Goal: Task Accomplishment & Management: Use online tool/utility

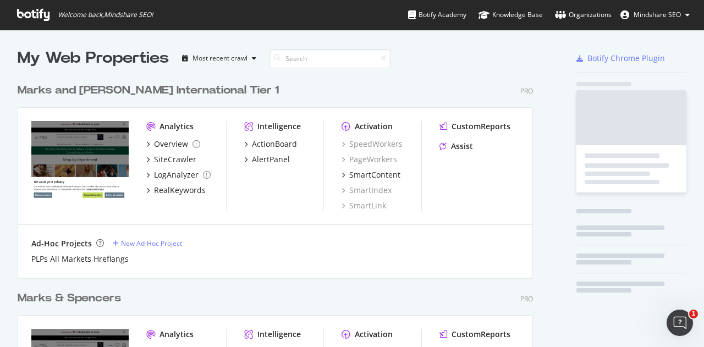
scroll to position [458, 515]
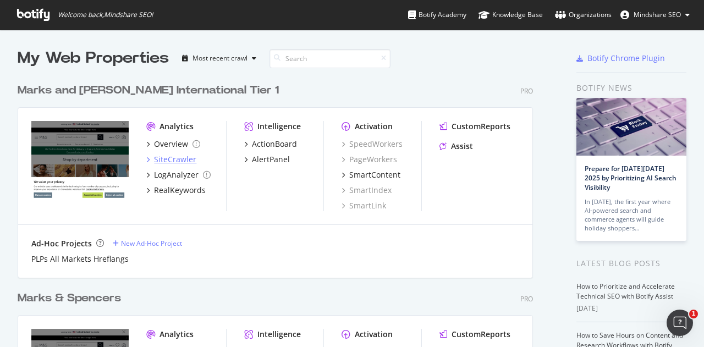
click at [162, 155] on div "SiteCrawler" at bounding box center [175, 159] width 42 height 11
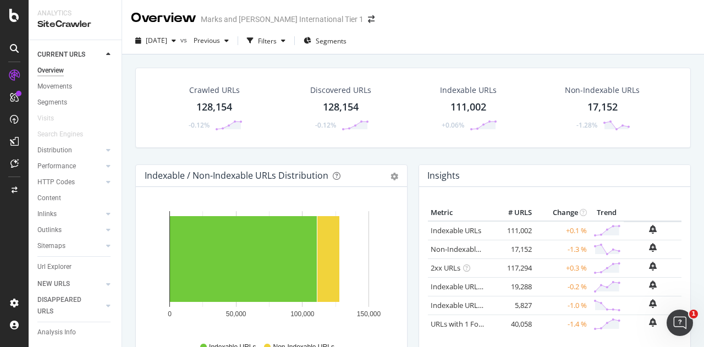
click at [227, 91] on div "Crawled URLs" at bounding box center [214, 90] width 51 height 11
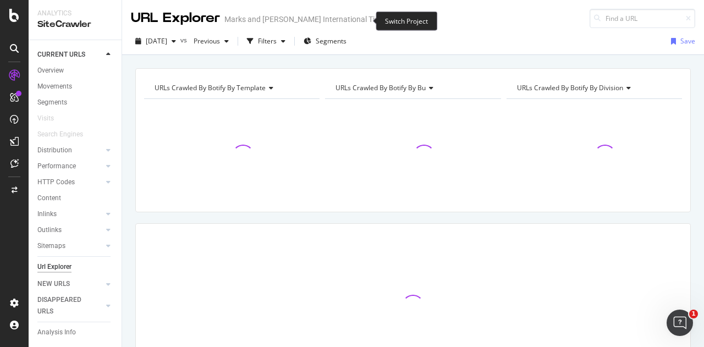
click at [392, 23] on icon "arrow-right-arrow-left" at bounding box center [395, 19] width 7 height 8
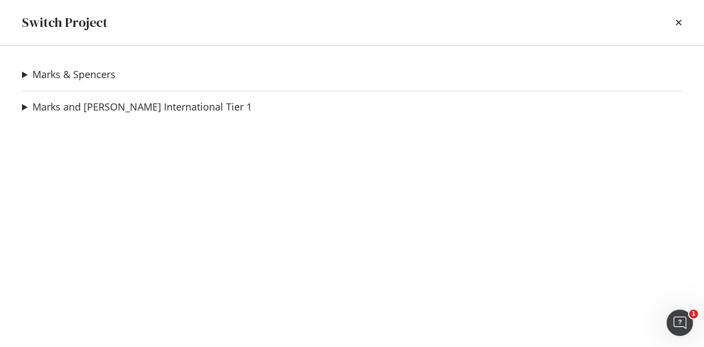
click at [223, 83] on div "Marks & Spencers Crawl - Sainsbury Tu Clothing Ad-Hoc Project Crawl Christmasfo…" at bounding box center [352, 196] width 704 height 301
click at [75, 73] on link "Marks & Spencers" at bounding box center [73, 75] width 83 height 12
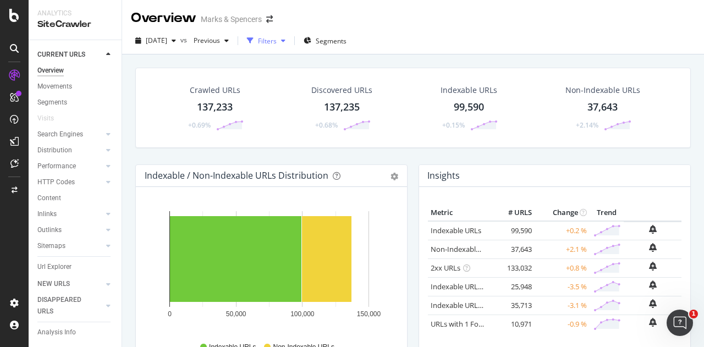
click at [277, 42] on div "Filters" at bounding box center [267, 40] width 19 height 9
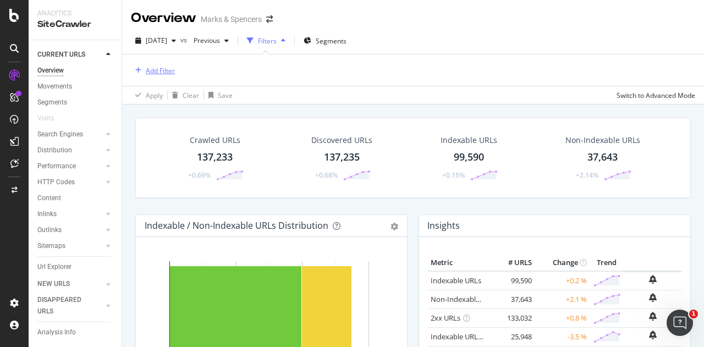
click at [170, 68] on div "Add Filter" at bounding box center [160, 70] width 29 height 9
click at [354, 91] on div "Apply Clear Save Switch to Advanced Mode" at bounding box center [413, 95] width 582 height 18
click at [69, 267] on div "Url Explorer" at bounding box center [54, 267] width 34 height 12
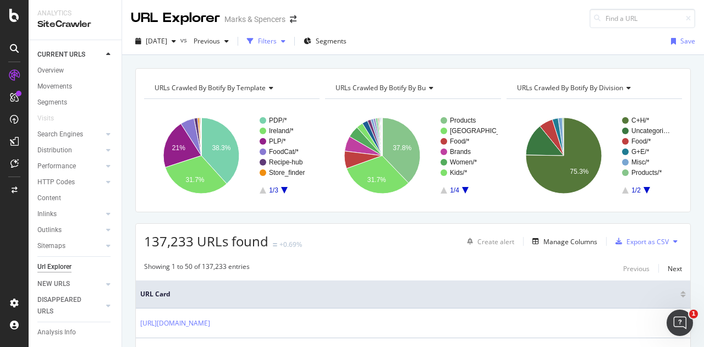
click at [277, 40] on div "Filters" at bounding box center [267, 40] width 19 height 9
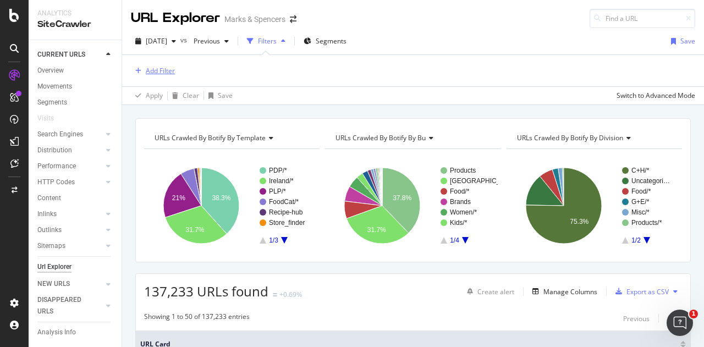
click at [150, 71] on div "Add Filter" at bounding box center [160, 70] width 29 height 9
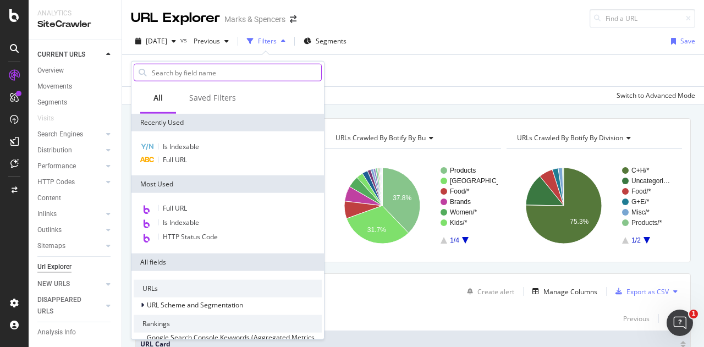
click at [182, 76] on input "text" at bounding box center [236, 72] width 170 height 16
click at [189, 164] on div "Full URL" at bounding box center [228, 159] width 188 height 13
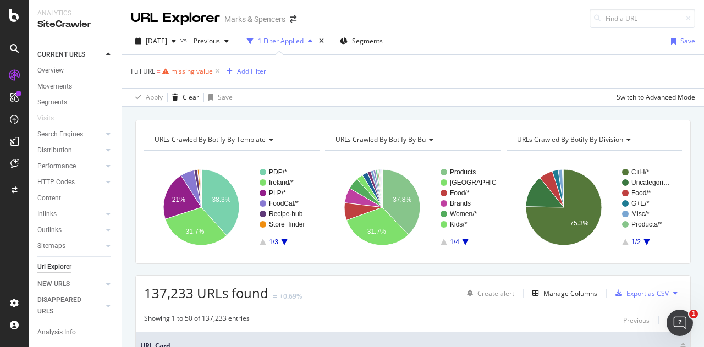
click at [181, 161] on rect "A chart." at bounding box center [230, 207] width 173 height 96
click at [184, 71] on div "missing value" at bounding box center [192, 71] width 42 height 9
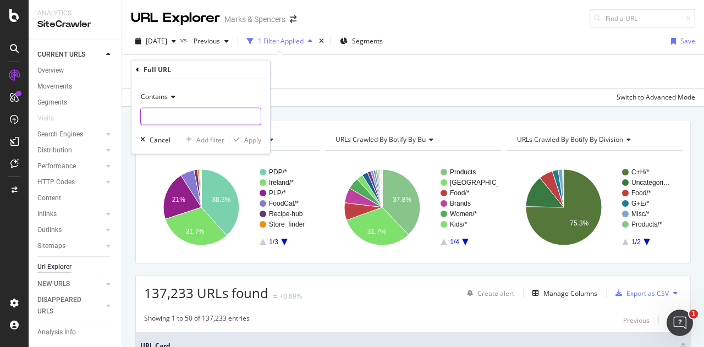
click at [186, 110] on input "text" at bounding box center [201, 117] width 120 height 18
paste input "/brands/[PERSON_NAME]"
type input "/brands/[PERSON_NAME]"
click at [256, 139] on div "Apply" at bounding box center [252, 139] width 17 height 9
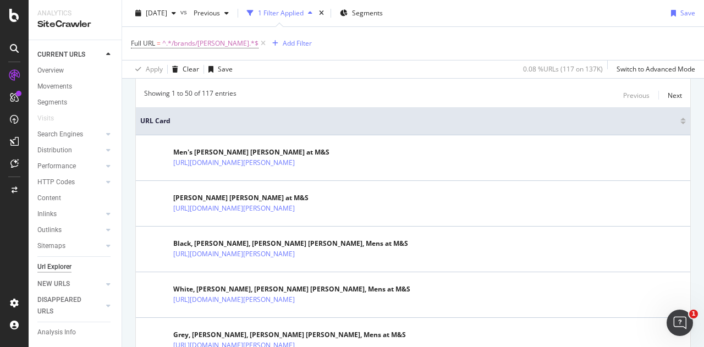
scroll to position [119, 0]
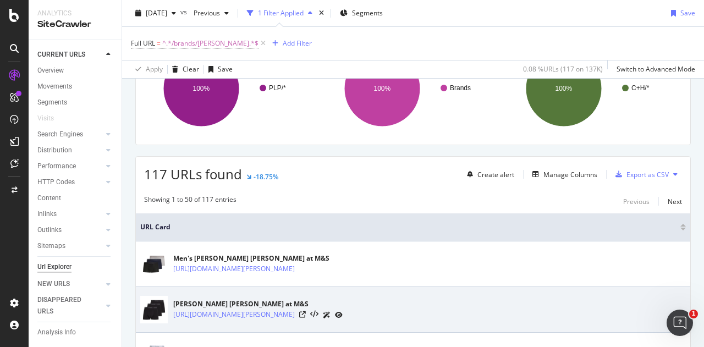
click at [459, 315] on div "[PERSON_NAME] [PERSON_NAME] at M&S [URL][DOMAIN_NAME][PERSON_NAME]" at bounding box center [413, 309] width 546 height 27
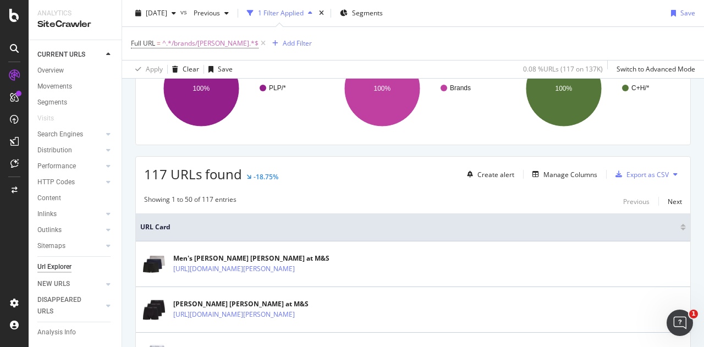
scroll to position [27, 0]
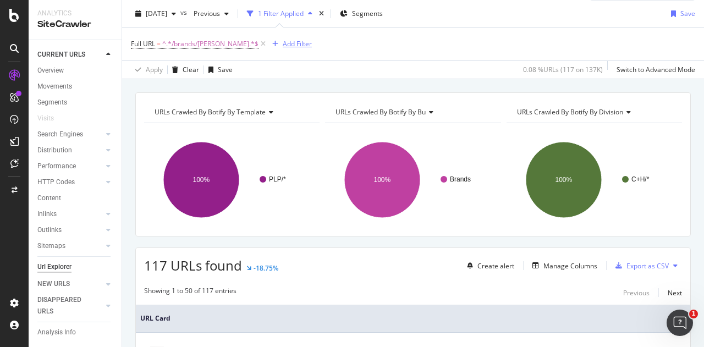
click at [284, 40] on div "Add Filter" at bounding box center [297, 43] width 29 height 9
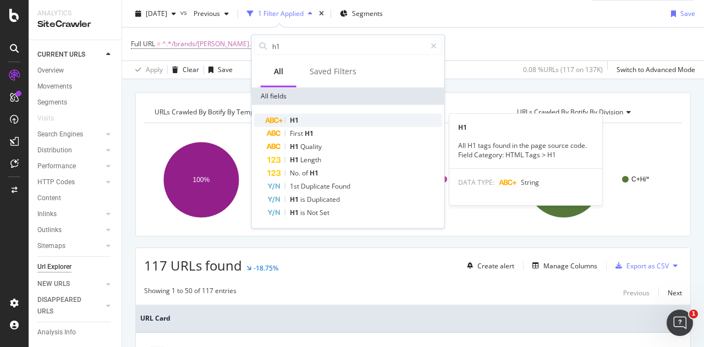
type input "h1"
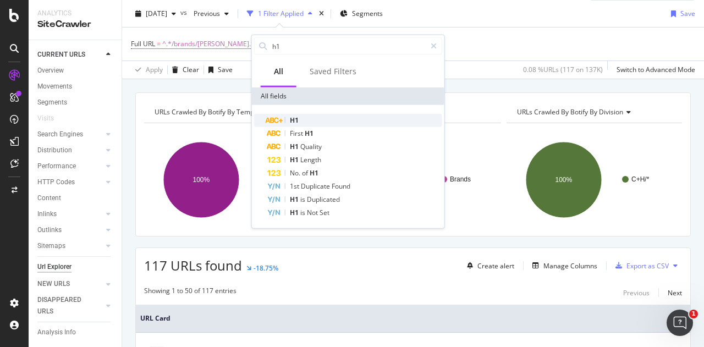
click at [319, 125] on div "H1" at bounding box center [354, 120] width 175 height 13
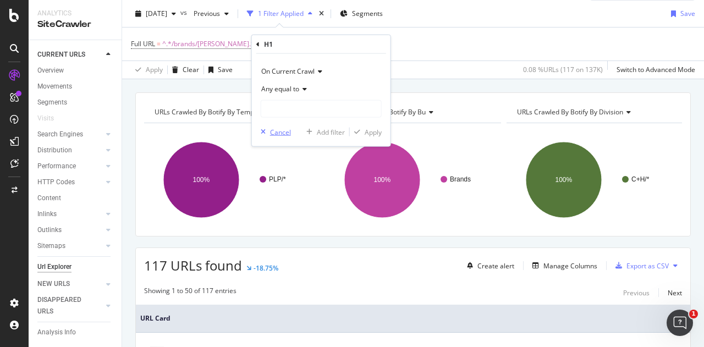
click at [273, 132] on div "Cancel" at bounding box center [280, 131] width 21 height 9
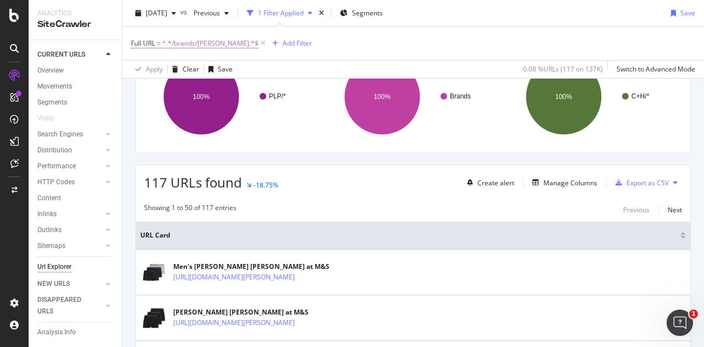
scroll to position [132, 0]
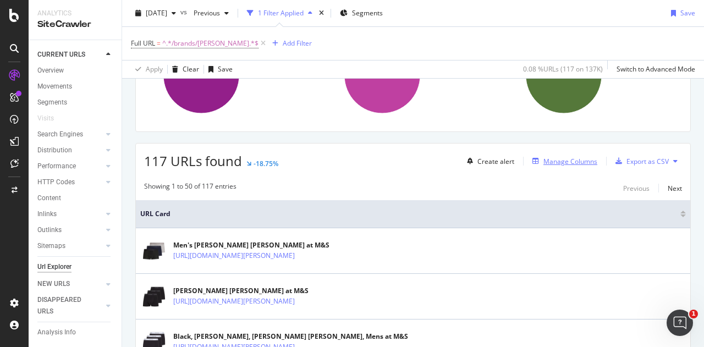
click at [557, 157] on div "Manage Columns" at bounding box center [570, 161] width 54 height 9
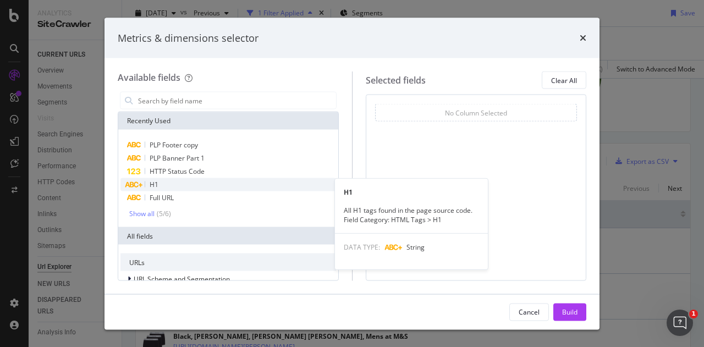
click at [240, 190] on div "H1" at bounding box center [228, 184] width 216 height 13
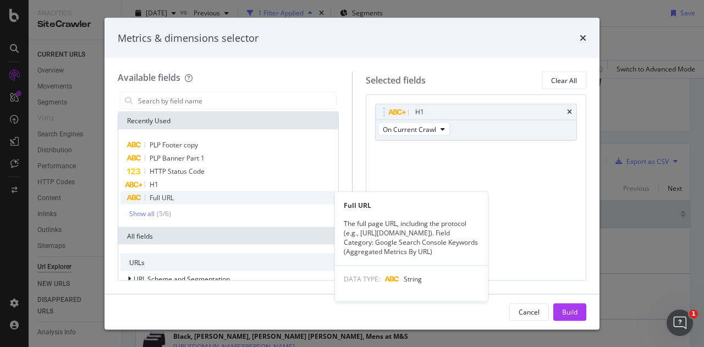
click at [242, 203] on div "Full URL" at bounding box center [228, 197] width 216 height 13
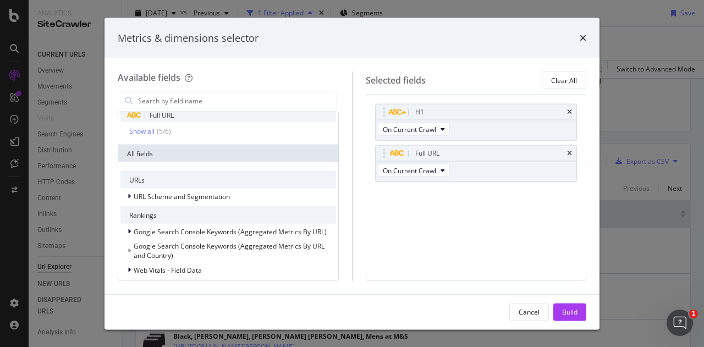
scroll to position [141, 0]
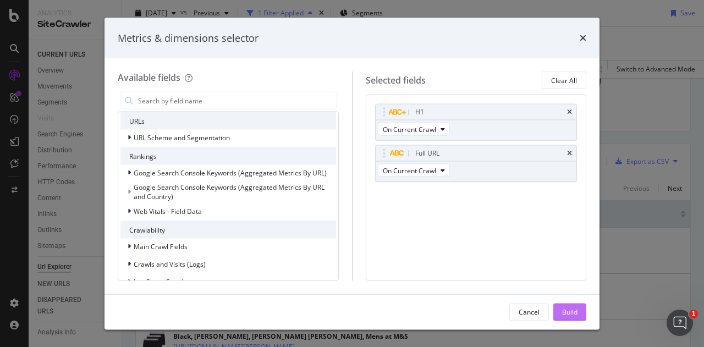
click at [569, 311] on div "Build" at bounding box center [569, 311] width 15 height 9
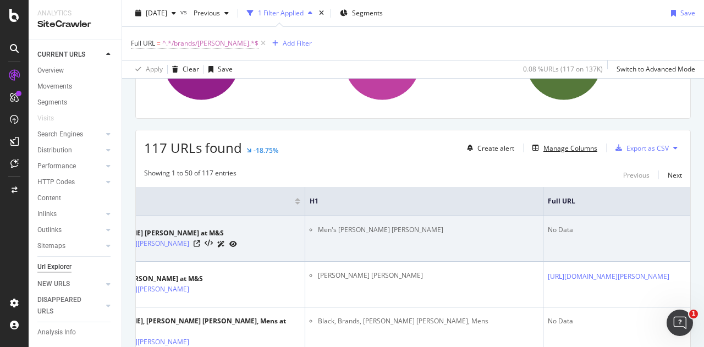
scroll to position [144, 0]
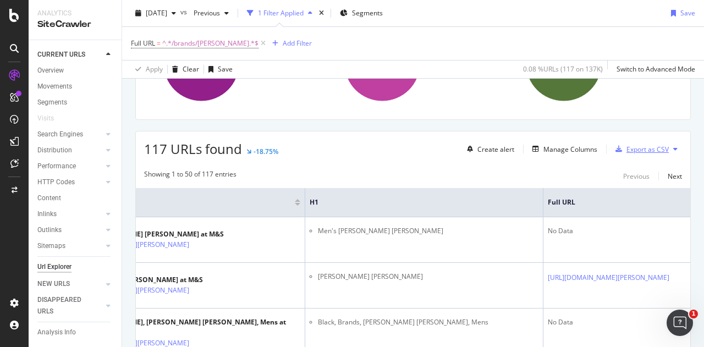
click at [651, 150] on div "Export as CSV" at bounding box center [647, 149] width 42 height 9
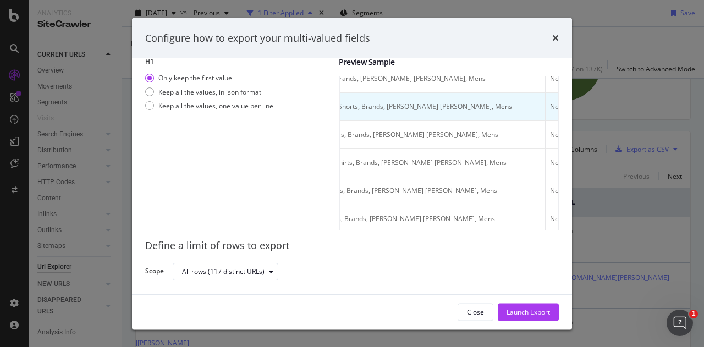
scroll to position [0, 356]
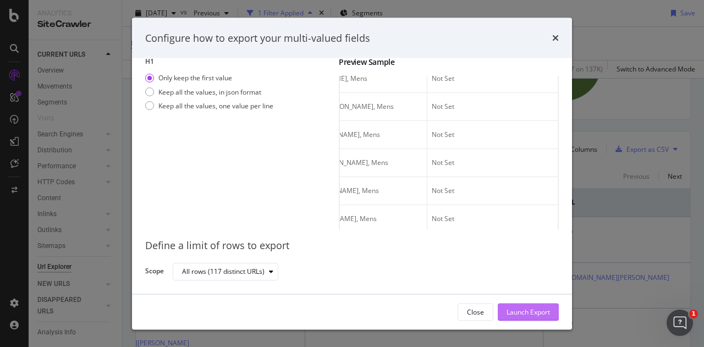
click at [509, 314] on div "Launch Export" at bounding box center [528, 311] width 43 height 9
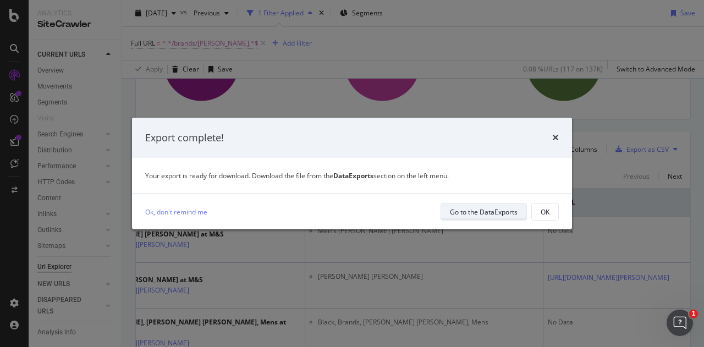
click at [489, 211] on div "Go to the DataExports" at bounding box center [484, 211] width 68 height 9
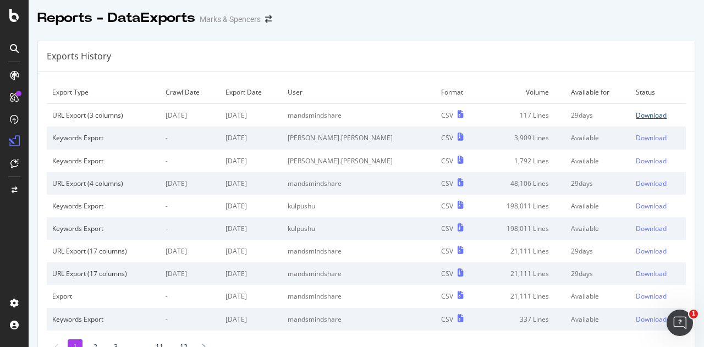
click at [636, 115] on div "Download" at bounding box center [651, 115] width 31 height 9
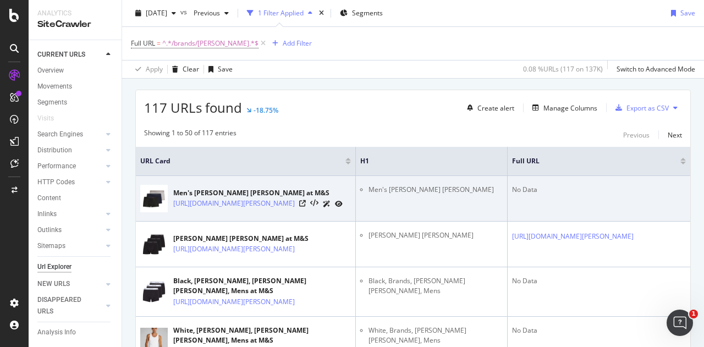
scroll to position [186, 0]
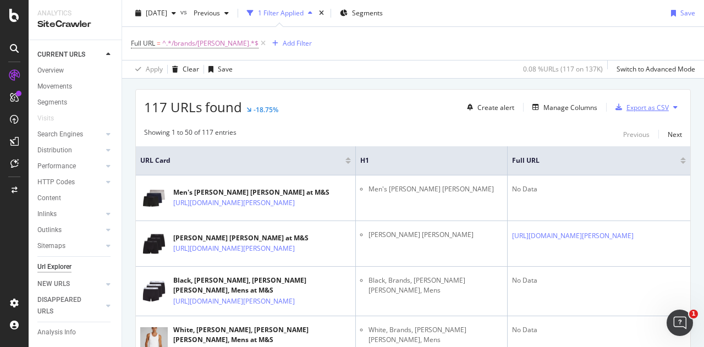
click at [626, 101] on div "Export as CSV" at bounding box center [640, 107] width 58 height 16
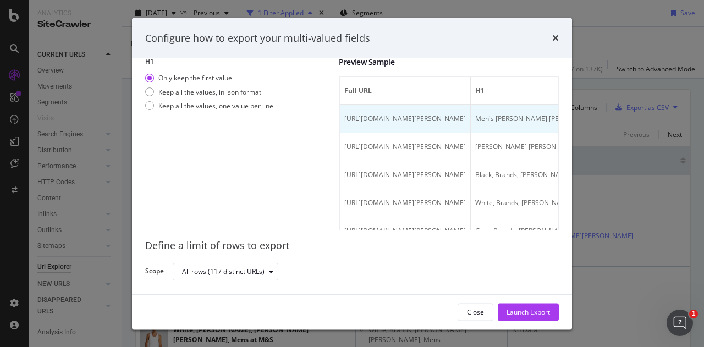
scroll to position [0, 0]
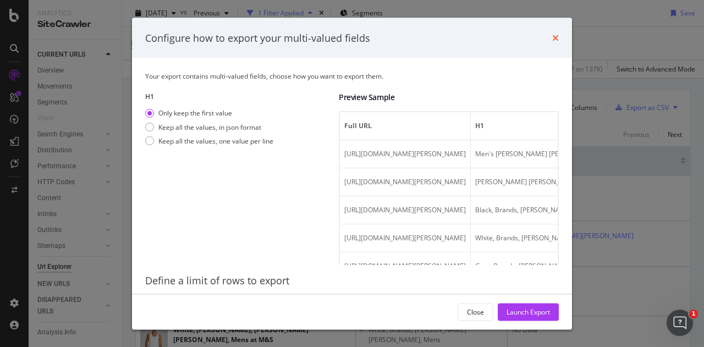
click at [555, 38] on icon "times" at bounding box center [555, 38] width 7 height 9
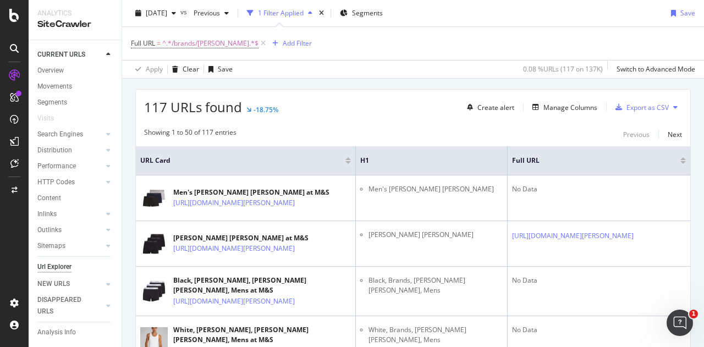
click at [550, 113] on div "Create alert Manage Columns Export as CSV" at bounding box center [572, 107] width 219 height 19
click at [546, 111] on div "Manage Columns" at bounding box center [570, 107] width 54 height 9
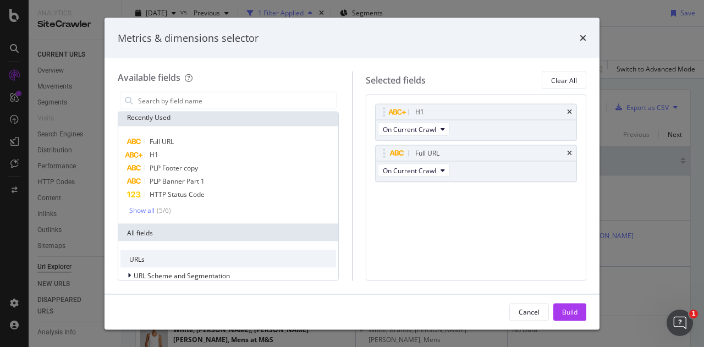
scroll to position [80, 0]
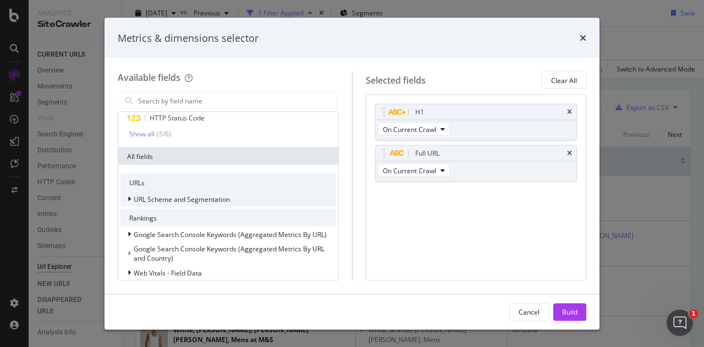
click at [132, 197] on div "modal" at bounding box center [130, 199] width 7 height 11
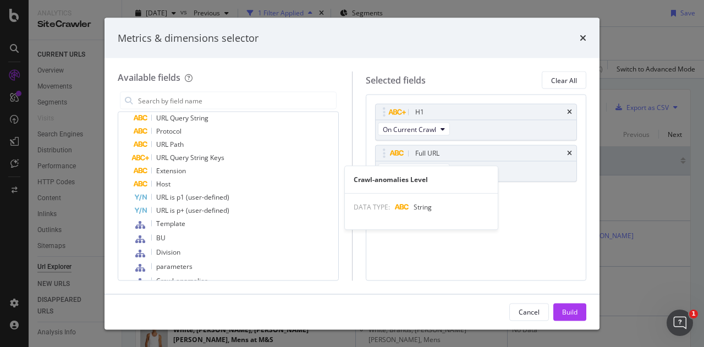
scroll to position [161, 0]
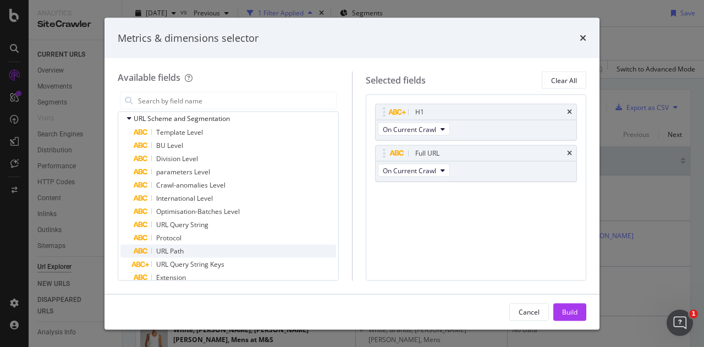
click at [195, 246] on div "URL Path" at bounding box center [235, 251] width 202 height 13
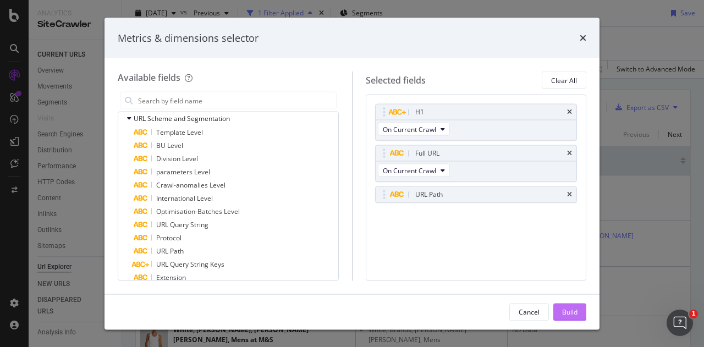
click at [576, 307] on div "Build" at bounding box center [569, 311] width 15 height 9
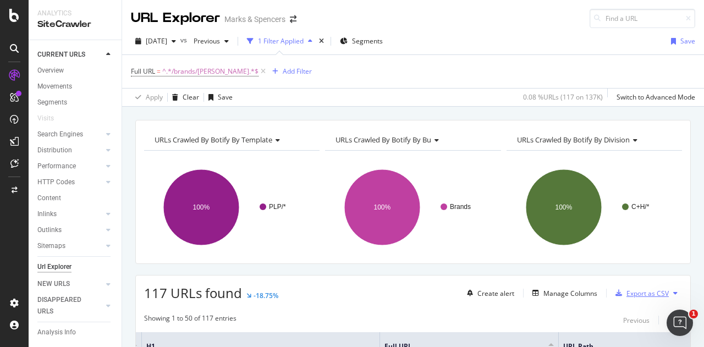
click at [627, 295] on div "Export as CSV" at bounding box center [647, 293] width 42 height 9
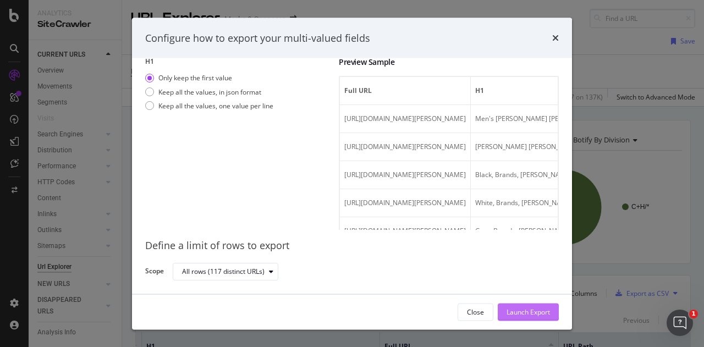
click at [542, 310] on div "Launch Export" at bounding box center [528, 311] width 43 height 9
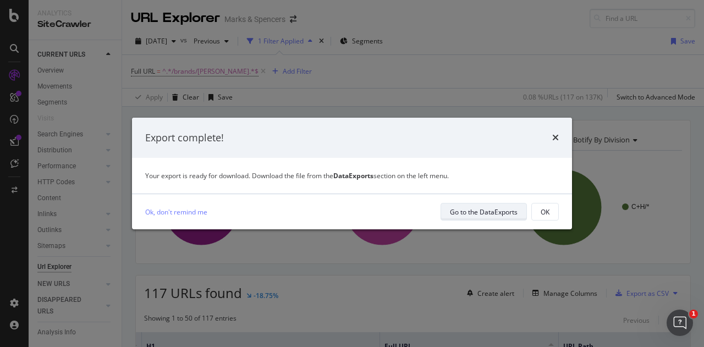
click at [492, 205] on div "Go to the DataExports" at bounding box center [484, 211] width 68 height 15
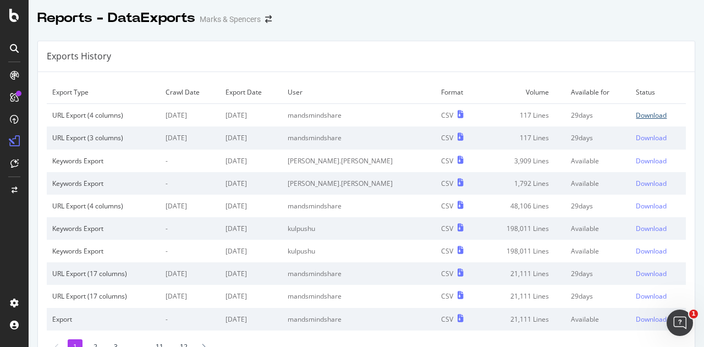
click at [636, 112] on div "Download" at bounding box center [651, 115] width 31 height 9
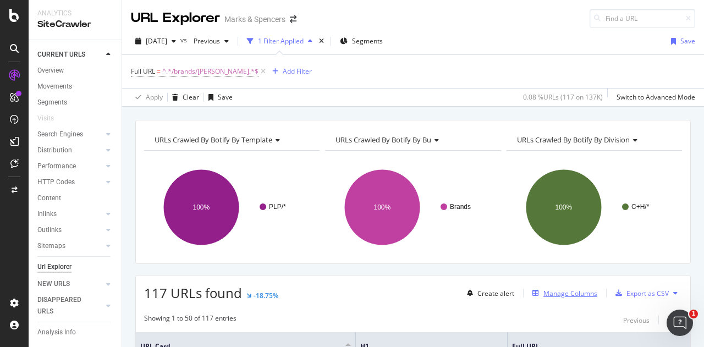
click at [569, 293] on div "Manage Columns" at bounding box center [570, 293] width 54 height 9
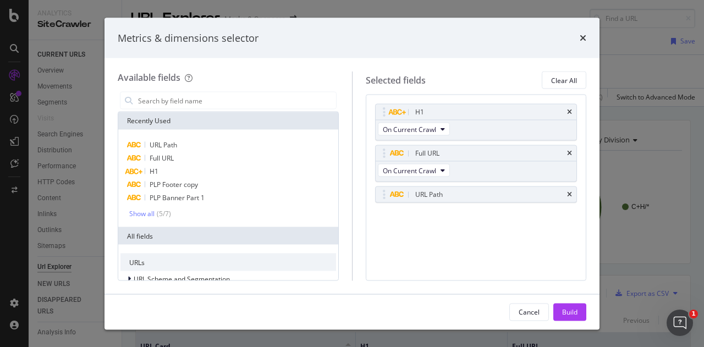
drag, startPoint x: 437, startPoint y: 255, endPoint x: 354, endPoint y: 246, distance: 83.0
click at [354, 246] on div "Selected fields Clear All H1 On Current Crawl Full URL On Current Crawl URL Pat…" at bounding box center [469, 175] width 235 height 209
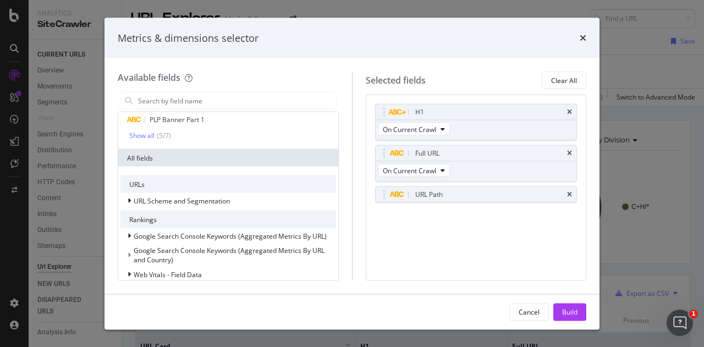
scroll to position [75, 0]
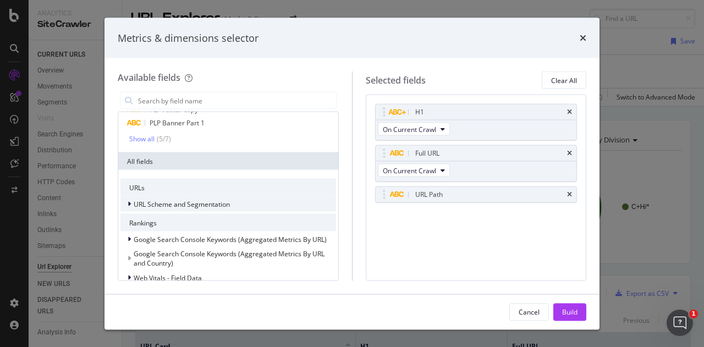
click at [131, 203] on div "modal" at bounding box center [130, 204] width 7 height 11
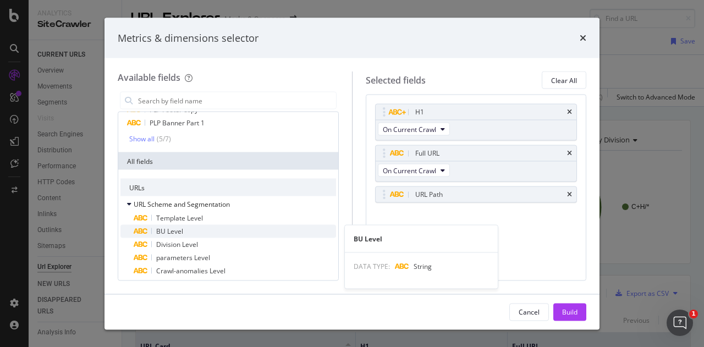
click at [163, 232] on span "BU Level" at bounding box center [169, 231] width 27 height 9
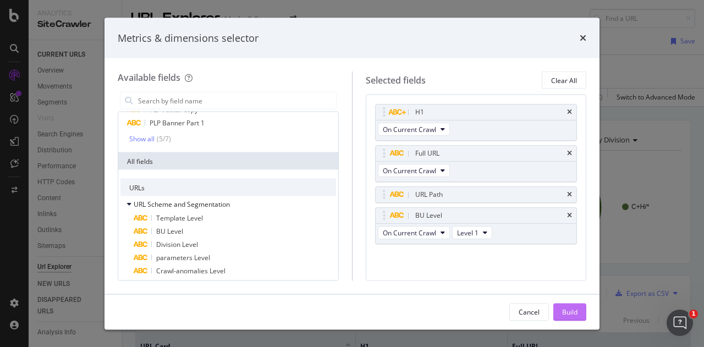
click at [571, 306] on div "Build" at bounding box center [569, 312] width 15 height 16
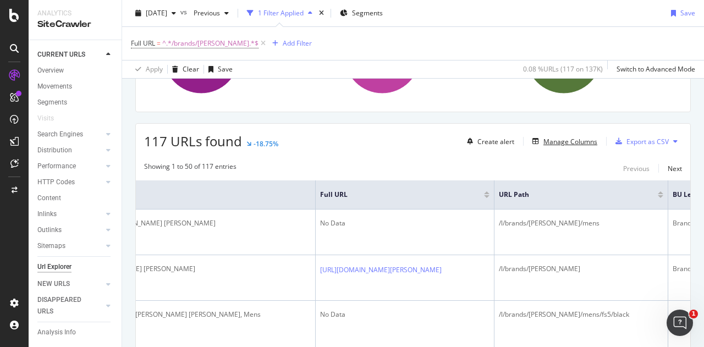
scroll to position [151, 0]
click at [557, 140] on div "Manage Columns" at bounding box center [570, 142] width 54 height 9
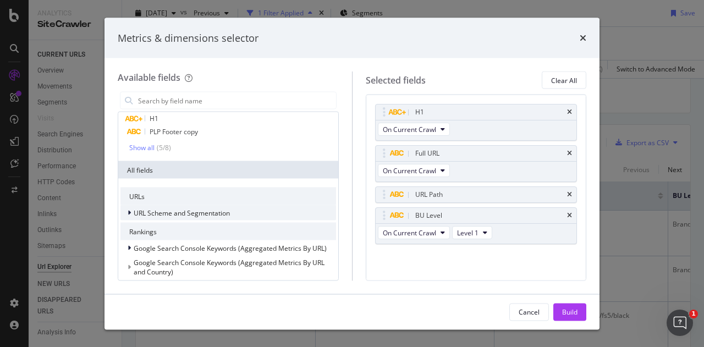
scroll to position [146, 0]
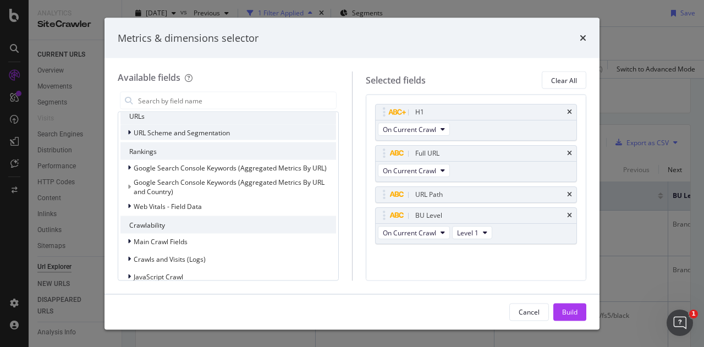
click at [129, 139] on div "URL Scheme and Segmentation" at bounding box center [228, 132] width 216 height 15
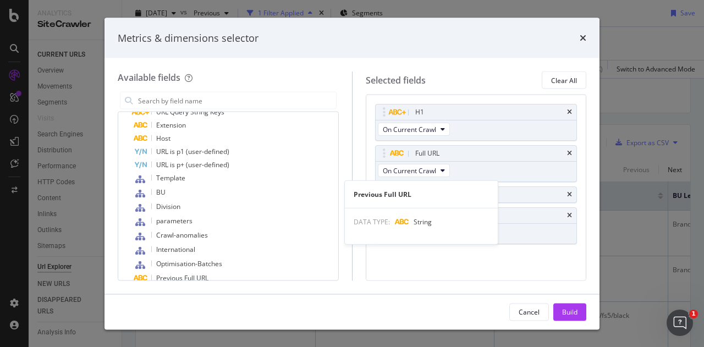
scroll to position [405, 0]
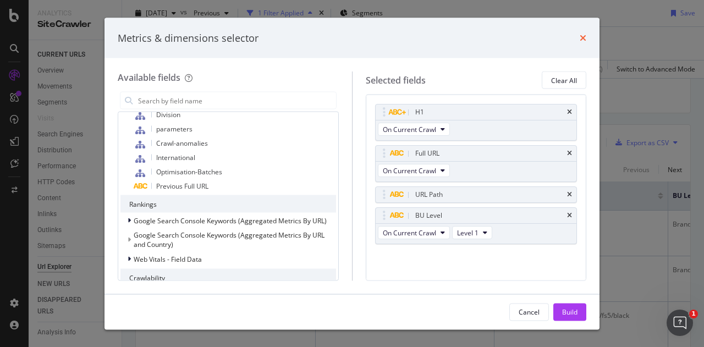
click at [585, 38] on div "Metrics & dimensions selector" at bounding box center [351, 38] width 495 height 41
click at [585, 38] on icon "times" at bounding box center [583, 38] width 7 height 9
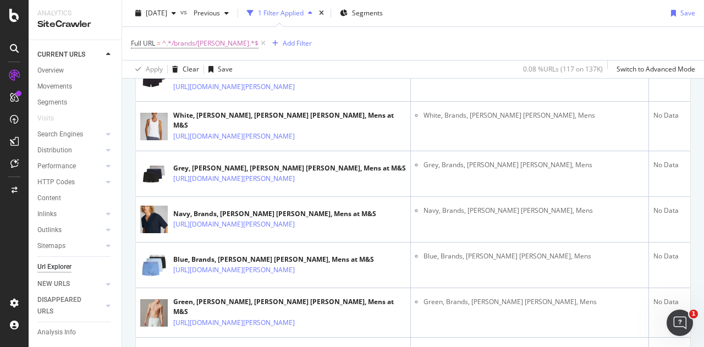
scroll to position [179, 0]
